Goal: Navigation & Orientation: Find specific page/section

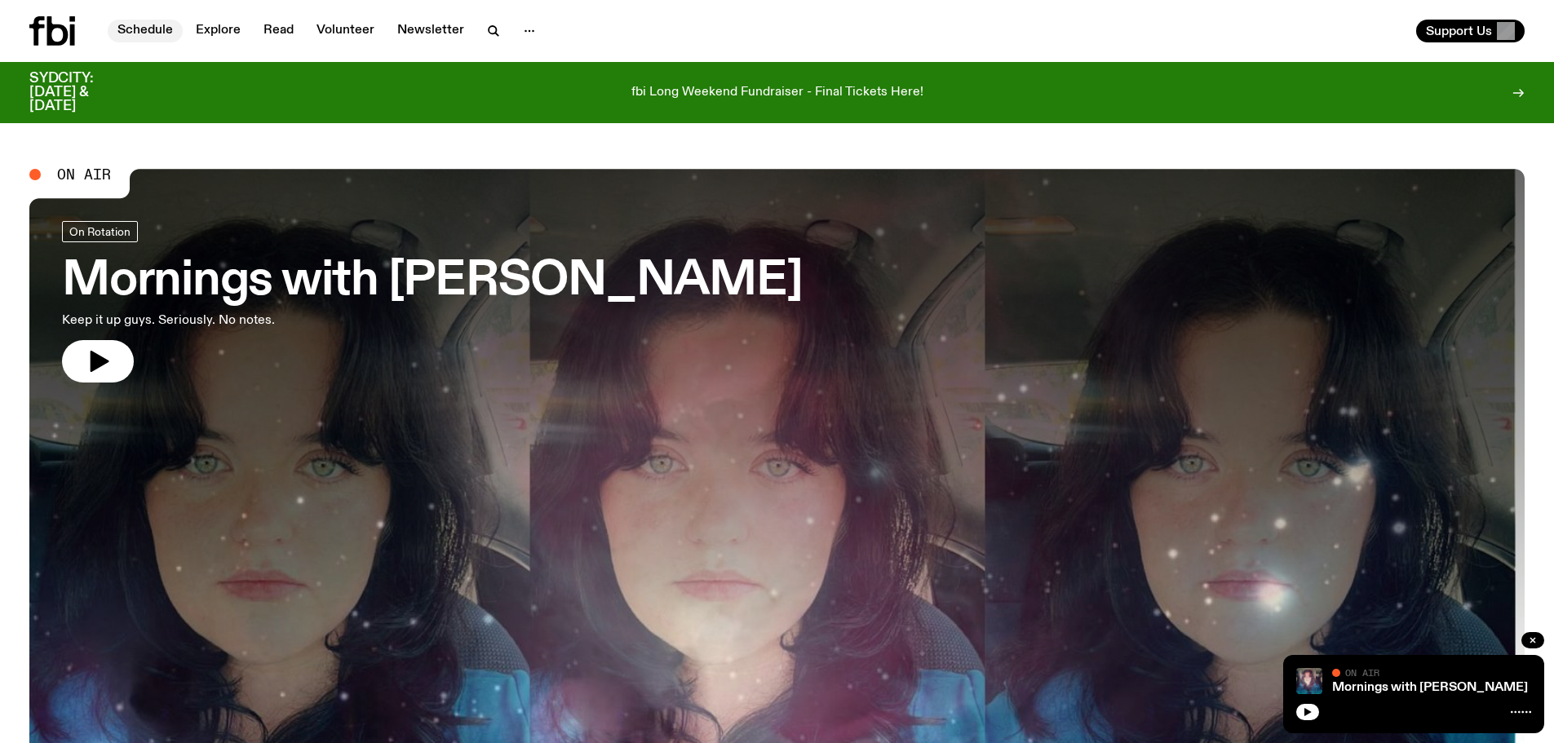
click at [153, 26] on link "Schedule" at bounding box center [145, 31] width 75 height 23
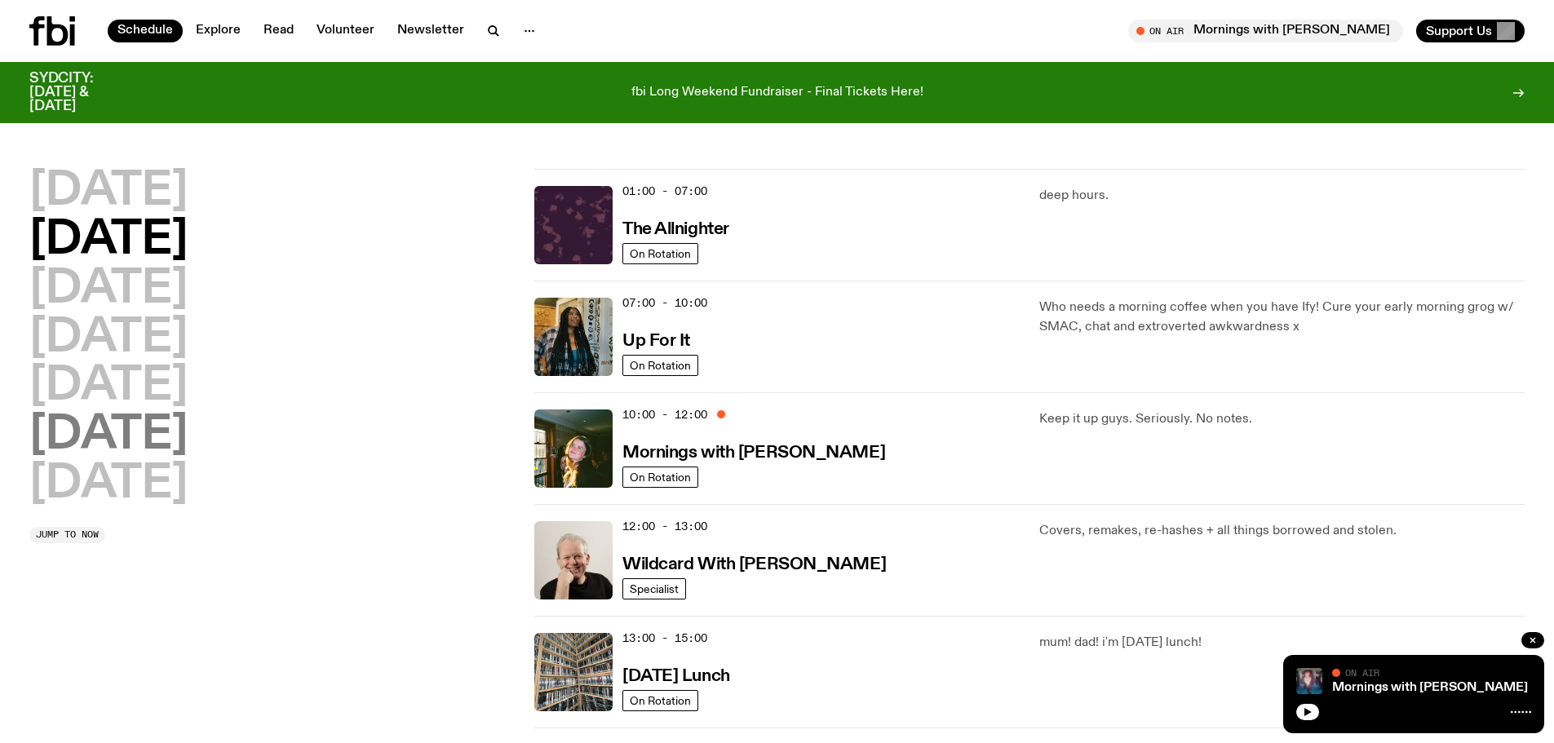
drag, startPoint x: 112, startPoint y: 440, endPoint x: 138, endPoint y: 445, distance: 26.6
click at [113, 440] on h2 "[DATE]" at bounding box center [108, 436] width 158 height 46
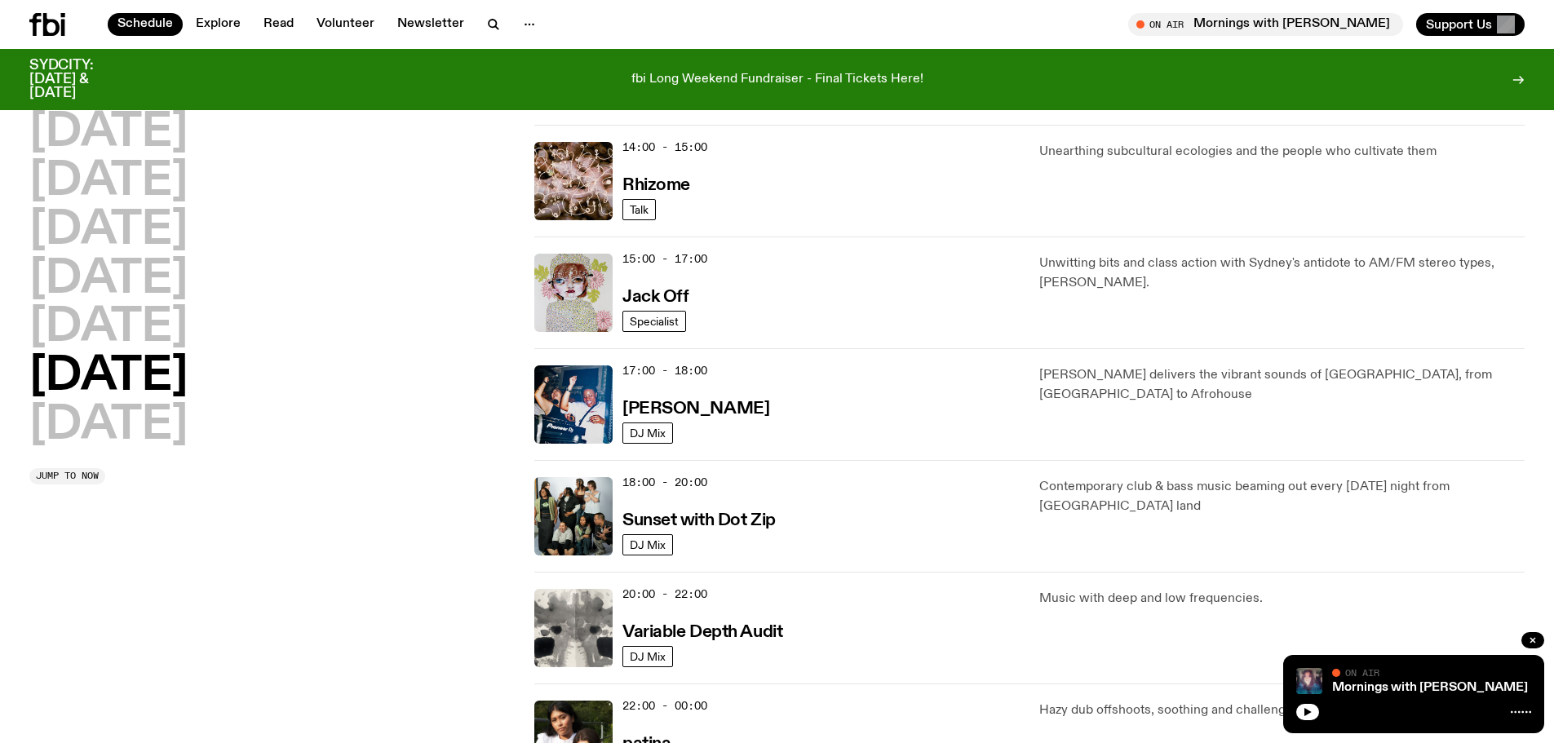
scroll to position [943, 0]
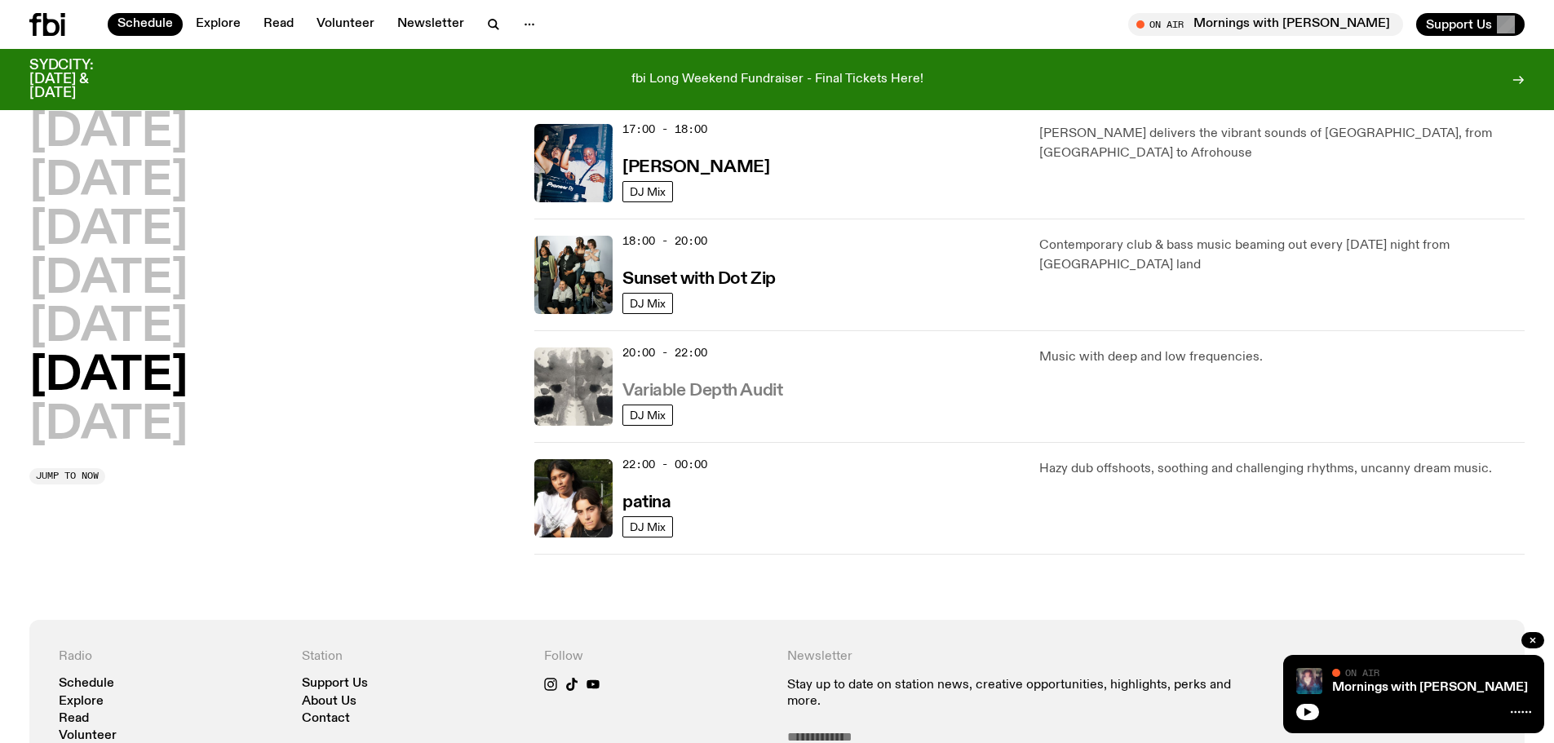
click at [710, 385] on h3 "Variable Depth Audit" at bounding box center [703, 391] width 160 height 17
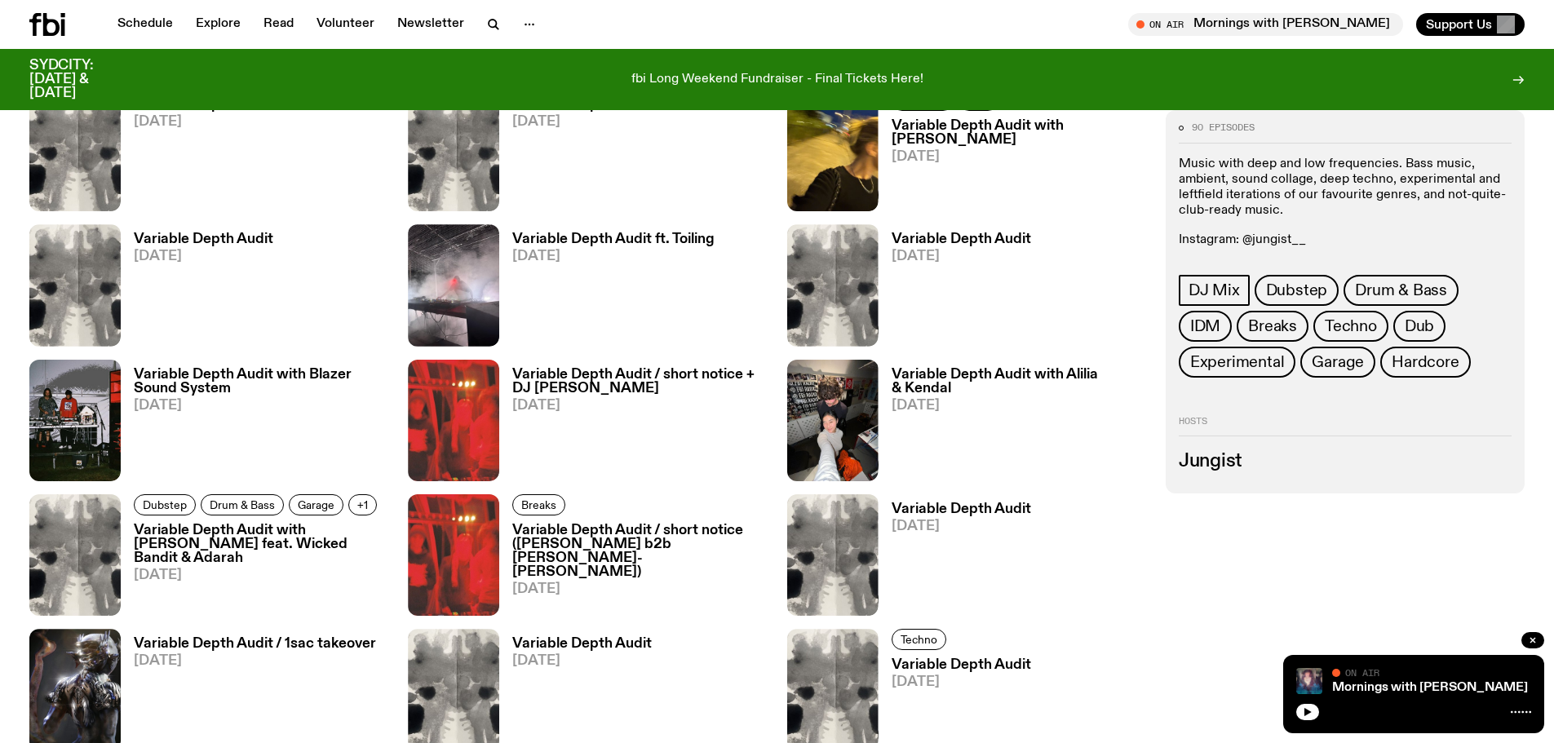
scroll to position [1622, 0]
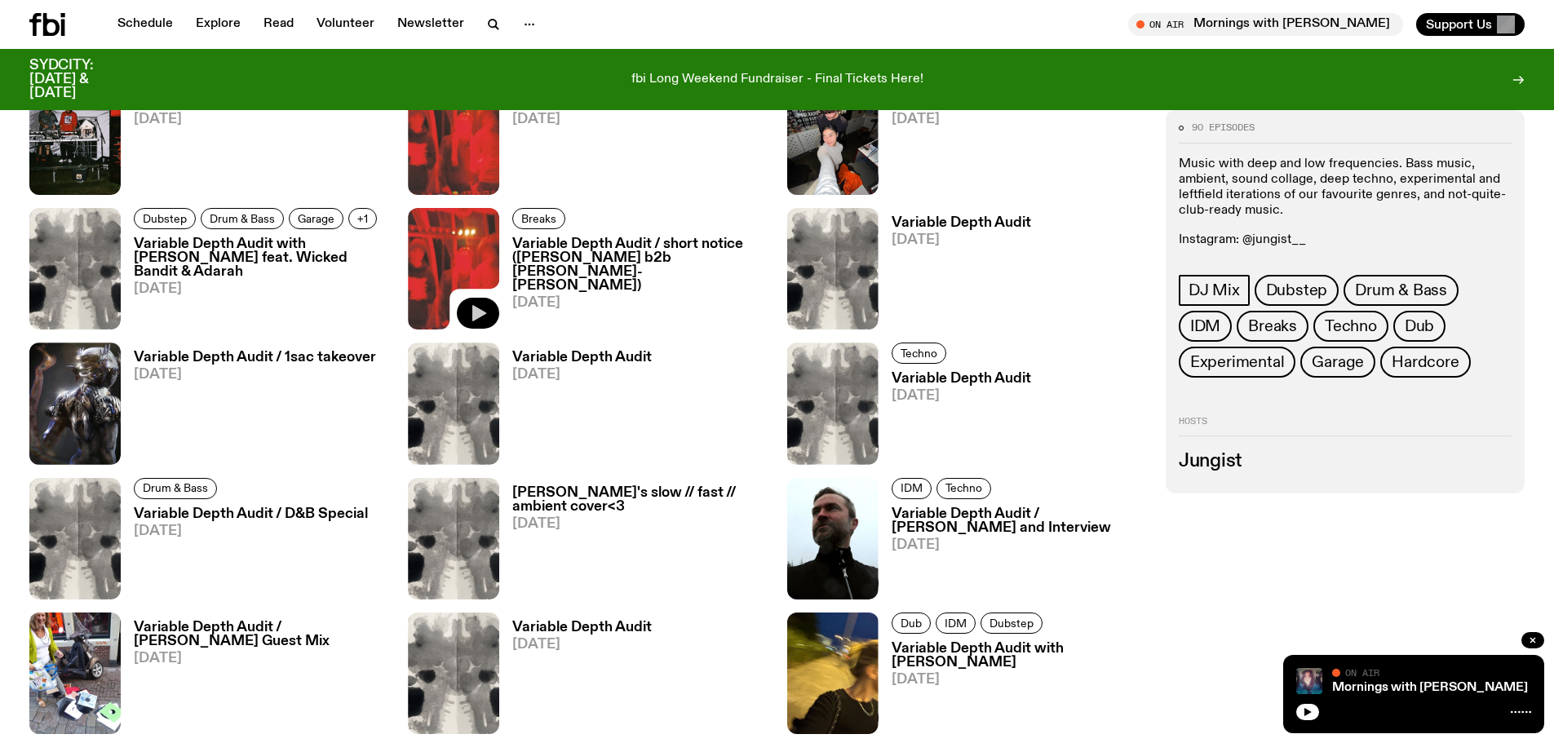
click at [489, 307] on button "button" at bounding box center [478, 313] width 42 height 31
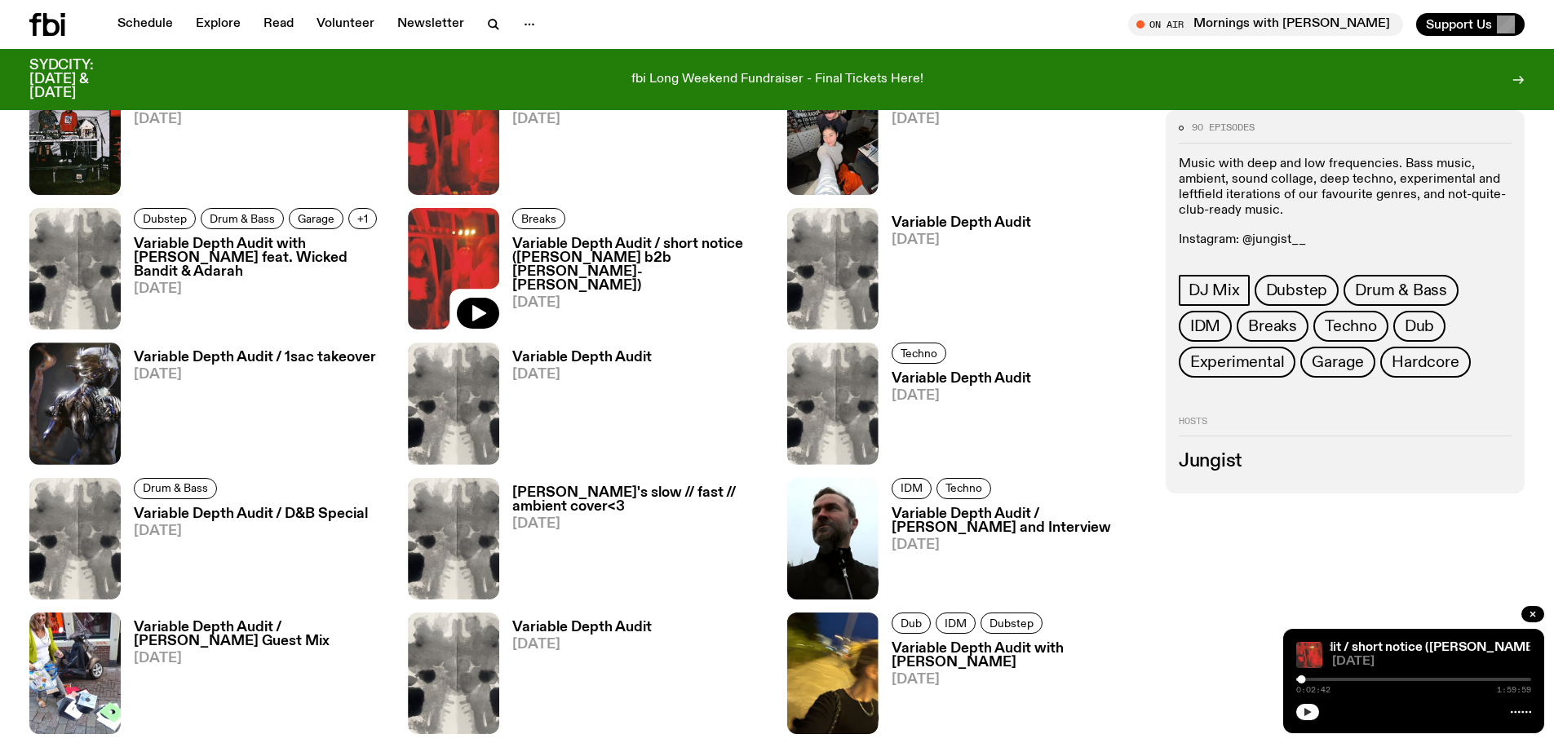
click at [1310, 711] on icon "button" at bounding box center [1308, 712] width 10 height 10
